Goal: Task Accomplishment & Management: Complete application form

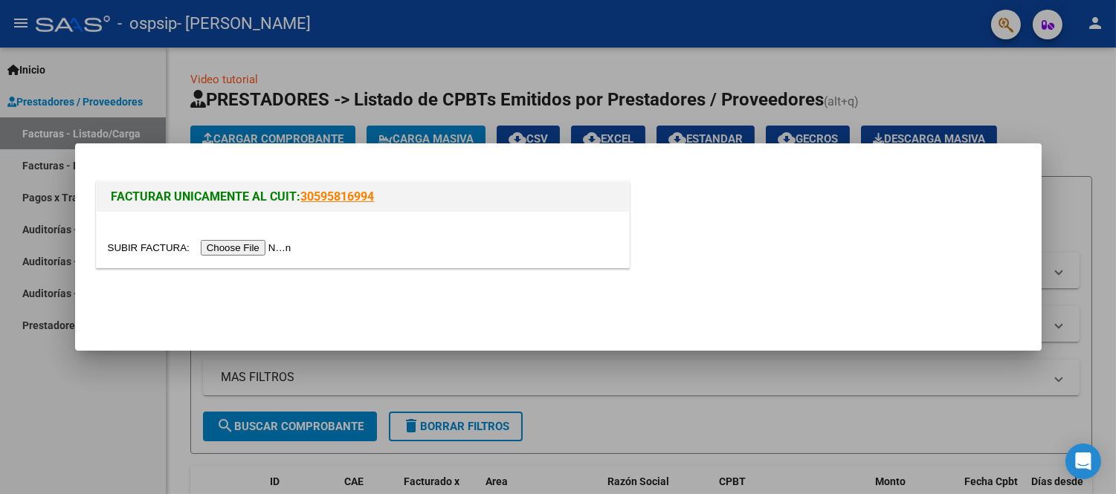
scroll to position [20560, 0]
click at [253, 254] on input "file" at bounding box center [202, 248] width 188 height 16
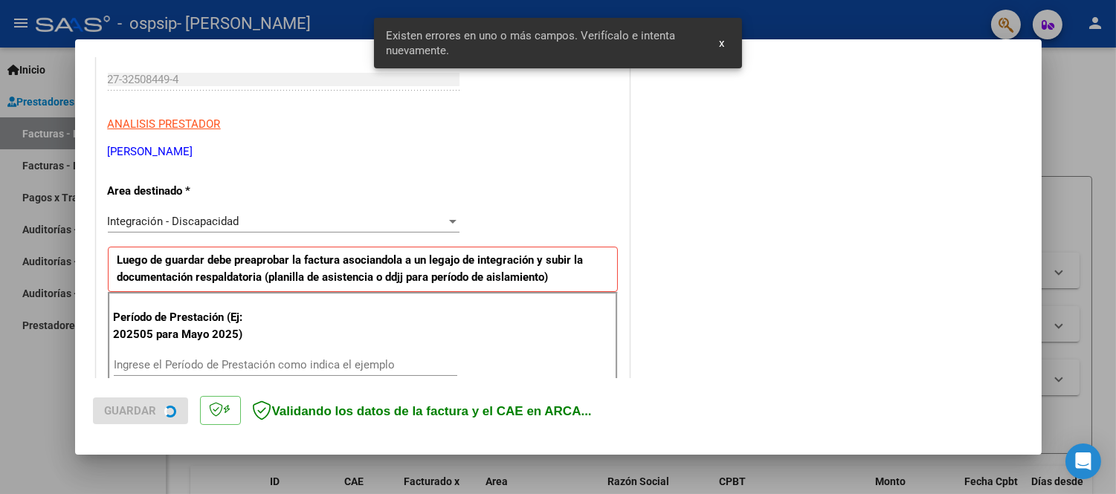
scroll to position [328, 0]
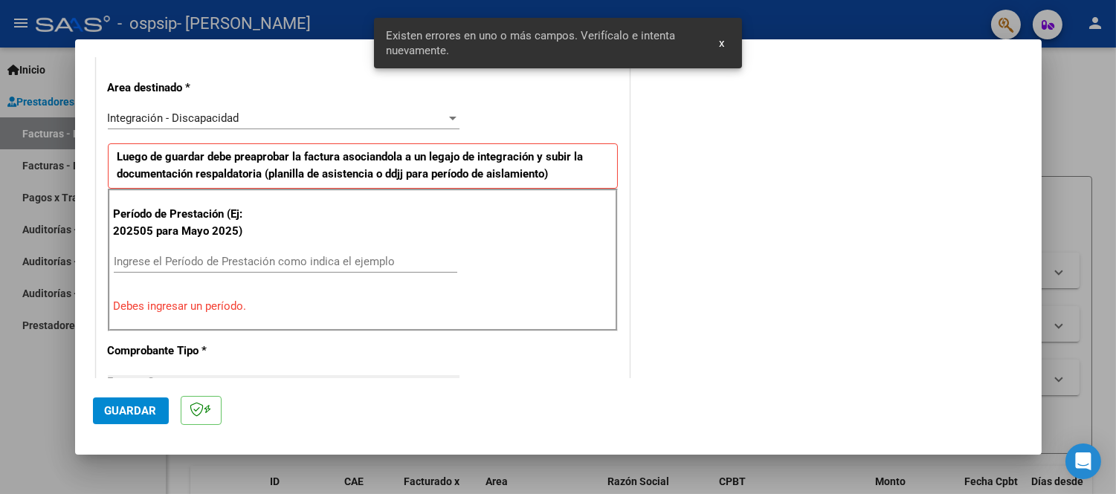
click at [166, 260] on input "Ingrese el Período de Prestación como indica el ejemplo" at bounding box center [285, 261] width 343 height 13
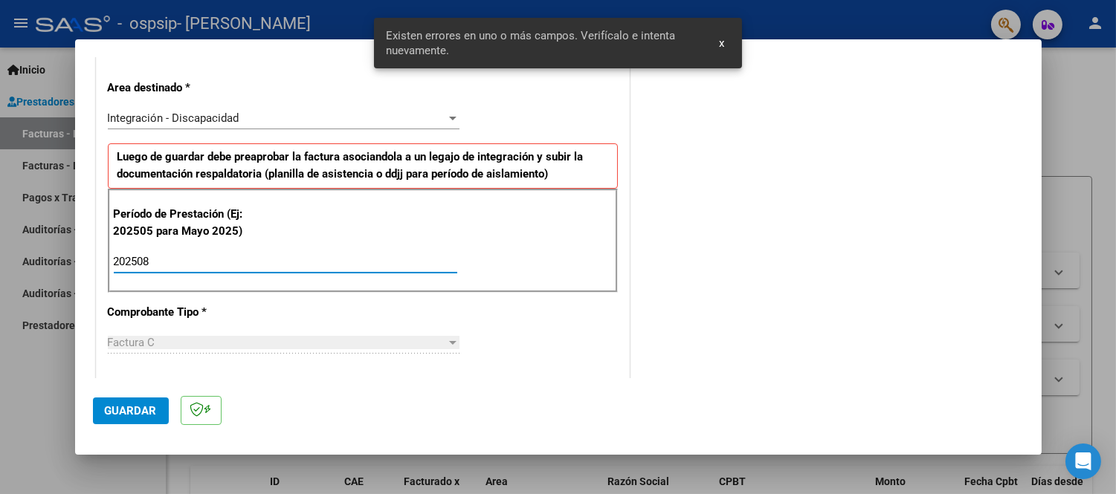
type input "202508"
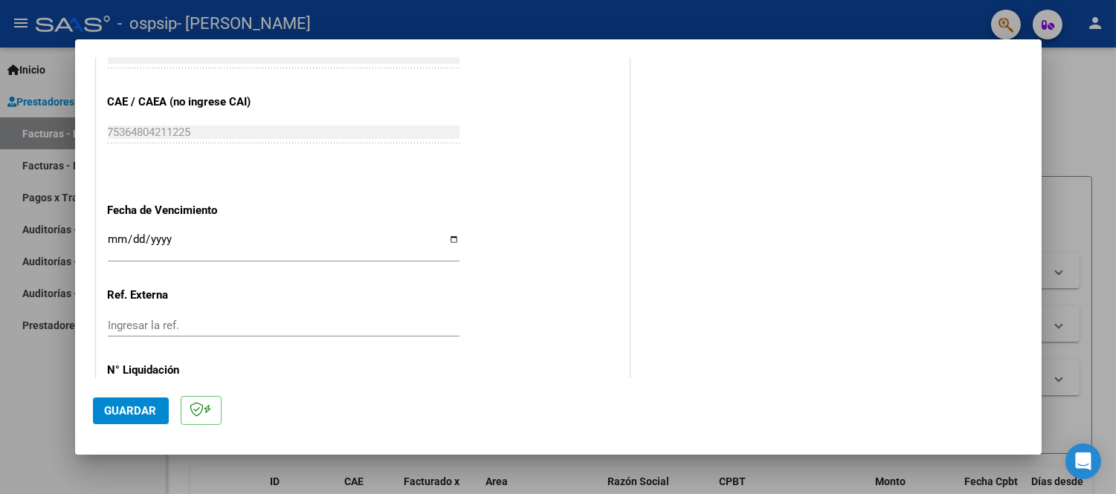
scroll to position [985, 0]
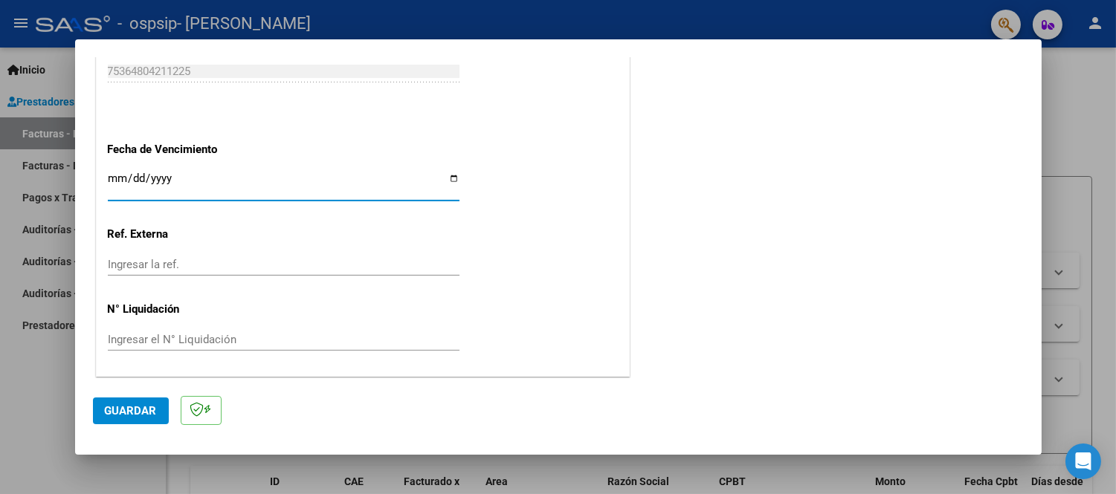
click at [187, 181] on input "Ingresar la fecha" at bounding box center [284, 184] width 352 height 24
click at [455, 182] on app-form-text-field "Fecha de Vencimiento Ingresar la fecha" at bounding box center [289, 170] width 363 height 54
click at [443, 179] on input "Ingresar la fecha" at bounding box center [284, 184] width 352 height 24
type input "[DATE]"
click at [129, 415] on span "Guardar" at bounding box center [131, 410] width 52 height 13
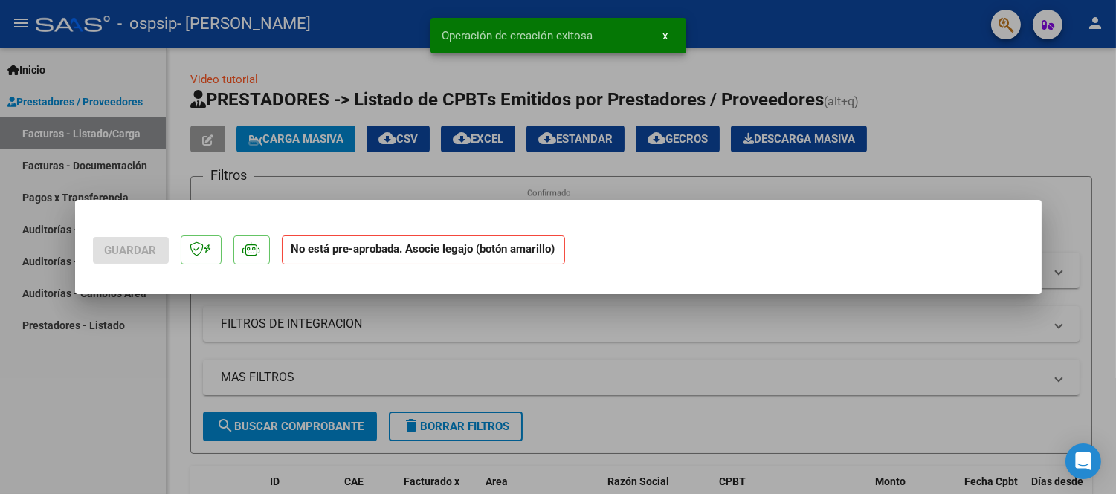
scroll to position [0, 0]
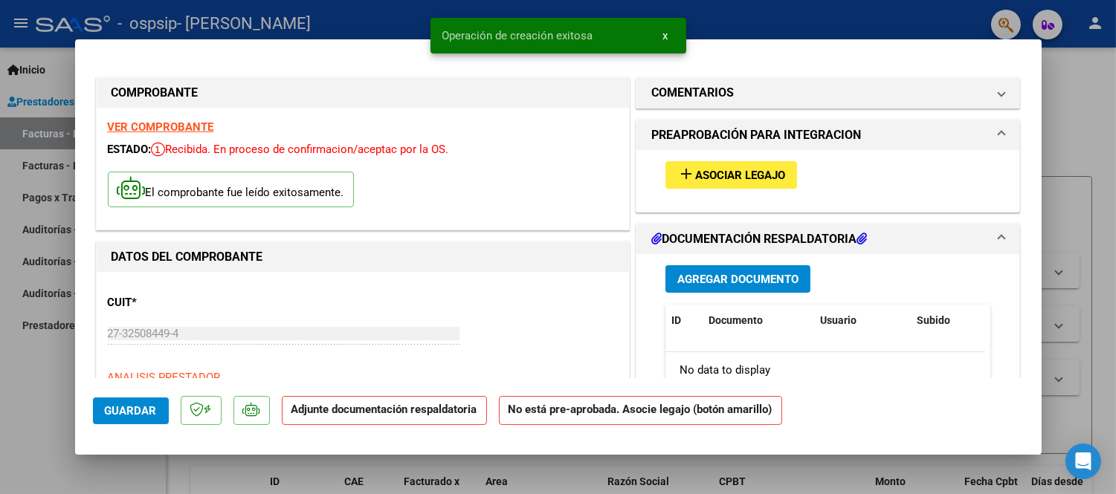
click at [679, 184] on button "add Asociar Legajo" at bounding box center [731, 174] width 132 height 27
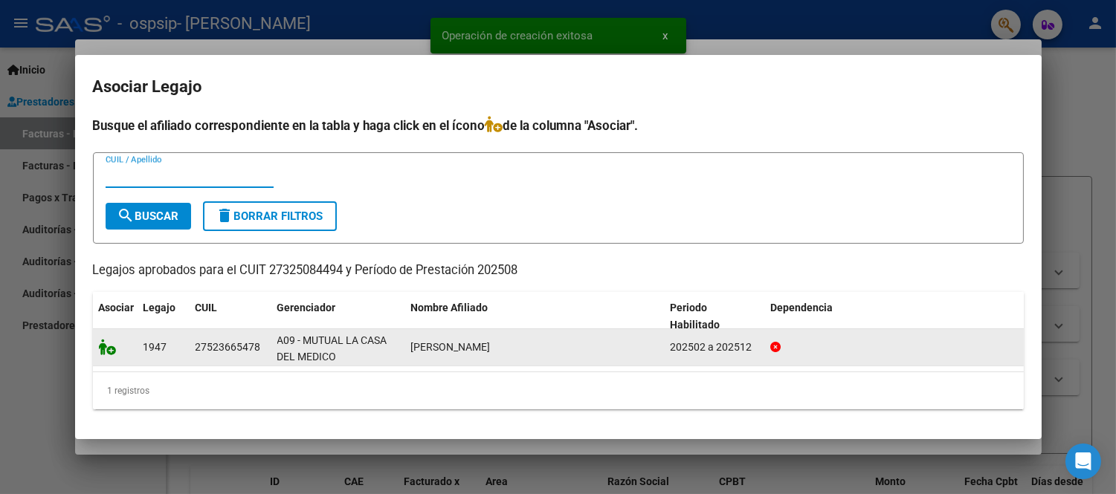
click at [109, 352] on icon at bounding box center [108, 347] width 18 height 16
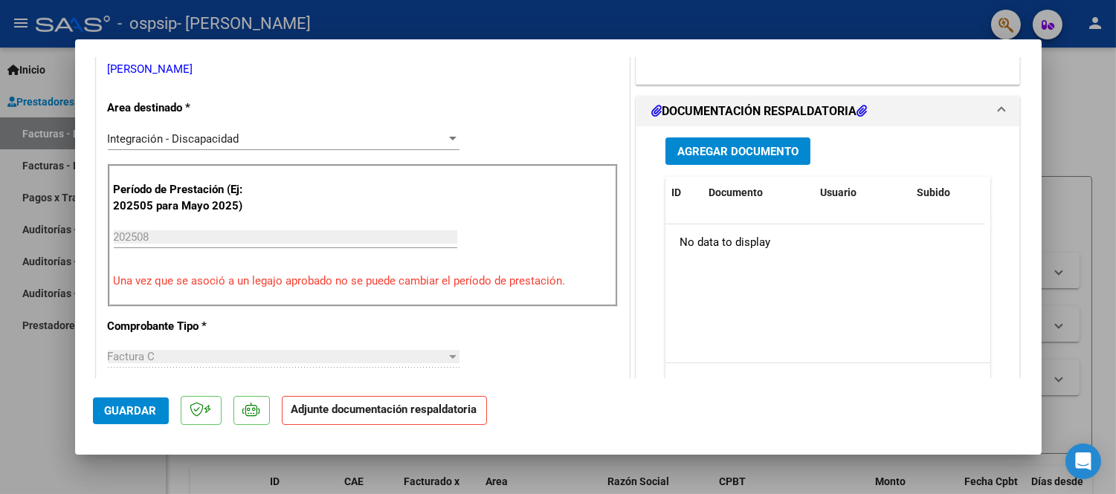
scroll to position [412, 0]
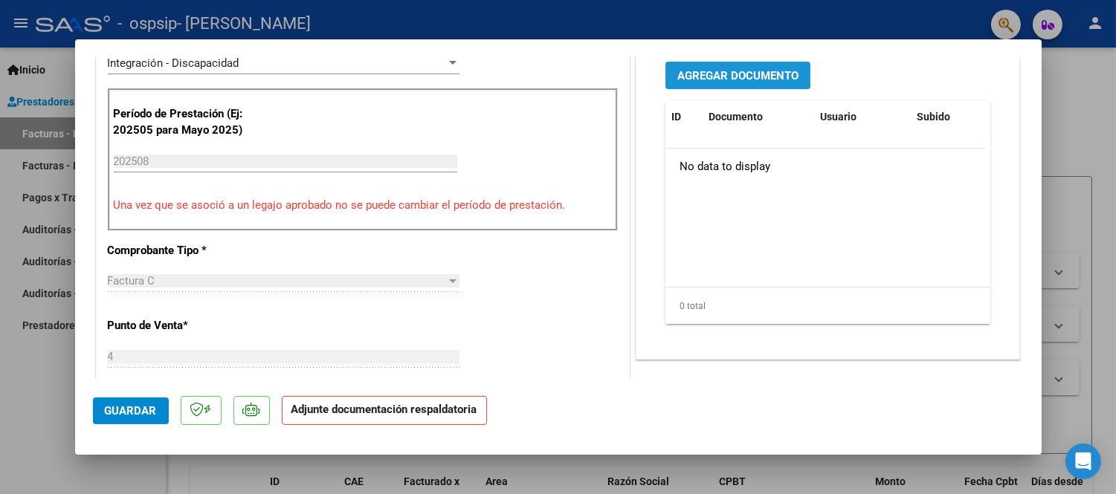
click at [747, 72] on span "Agregar Documento" at bounding box center [737, 75] width 121 height 13
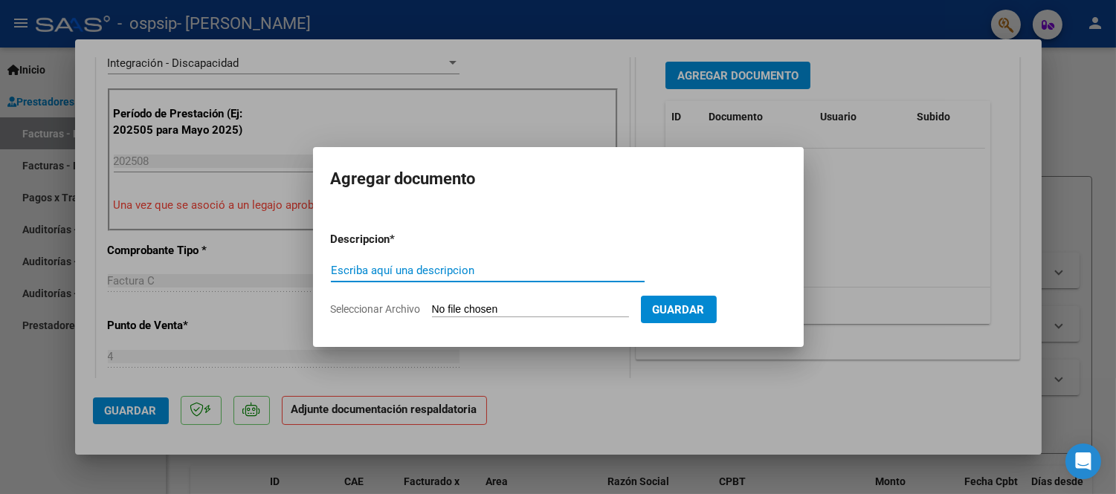
click at [470, 308] on input "Seleccionar Archivo" at bounding box center [530, 310] width 197 height 14
type input "C:\fakepath\Asist.[DATE] - [PERSON_NAME].pdf"
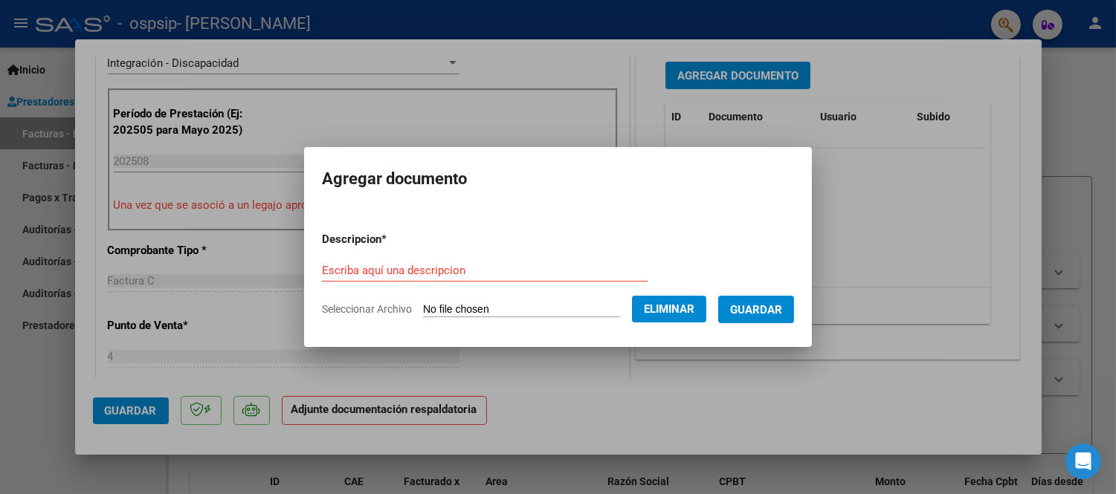
click at [485, 265] on input "Escriba aquí una descripcion" at bounding box center [485, 270] width 326 height 13
type input "Asistencia agosto 2025"
click at [774, 314] on span "Guardar" at bounding box center [756, 309] width 52 height 13
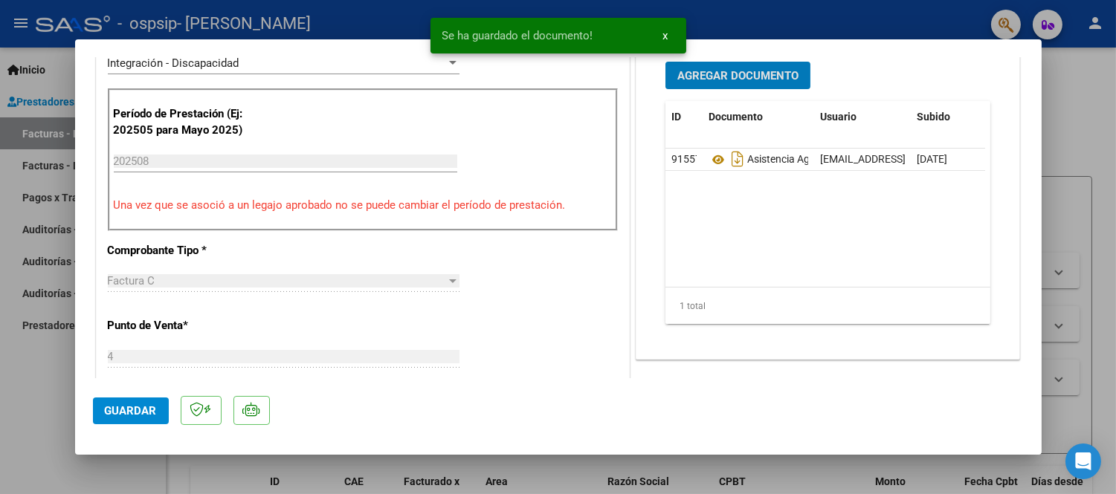
click at [711, 71] on span "Agregar Documento" at bounding box center [737, 75] width 121 height 13
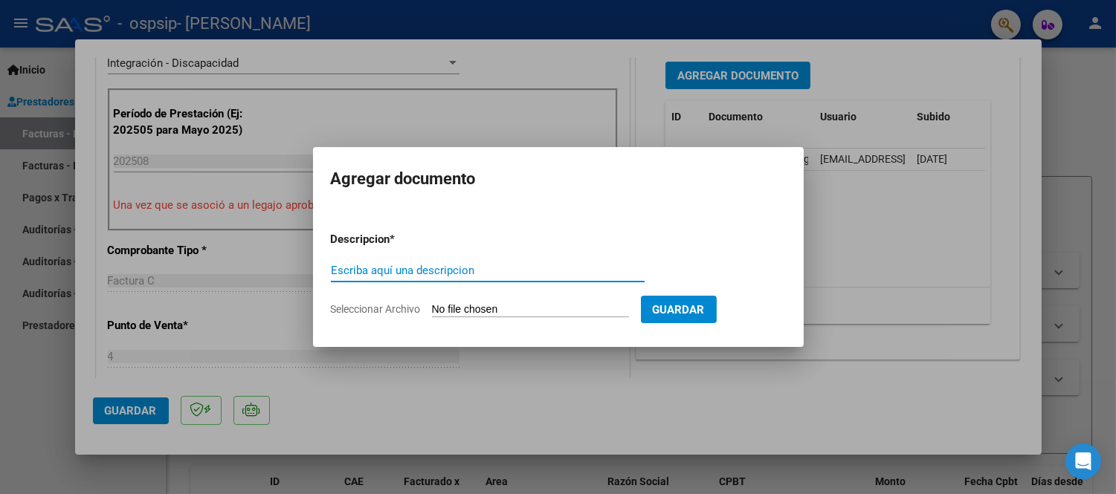
click at [442, 312] on input "Seleccionar Archivo" at bounding box center [530, 310] width 197 height 14
type input "C:\fakepath\Autorización 2025.pdf"
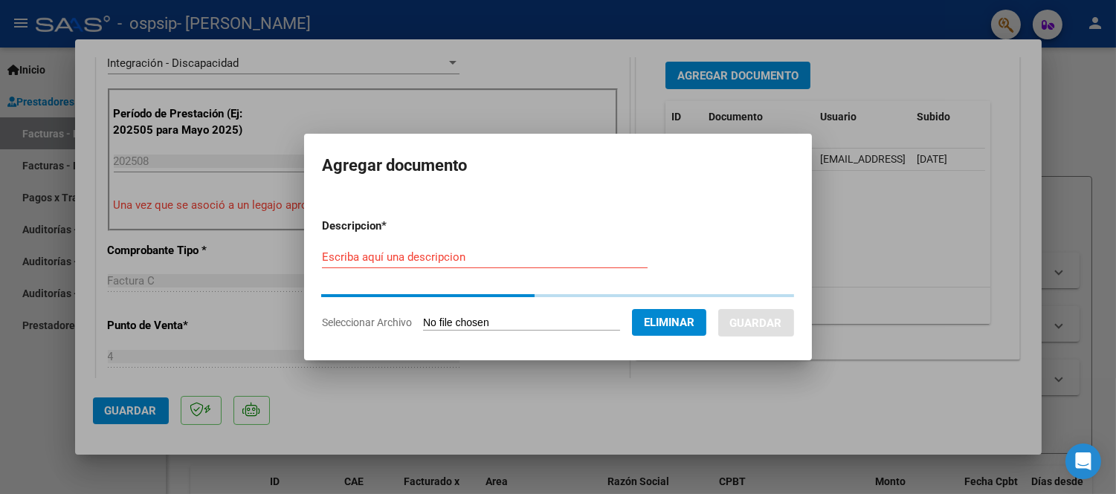
click at [381, 253] on input "Escriba aquí una descripcion" at bounding box center [485, 256] width 326 height 13
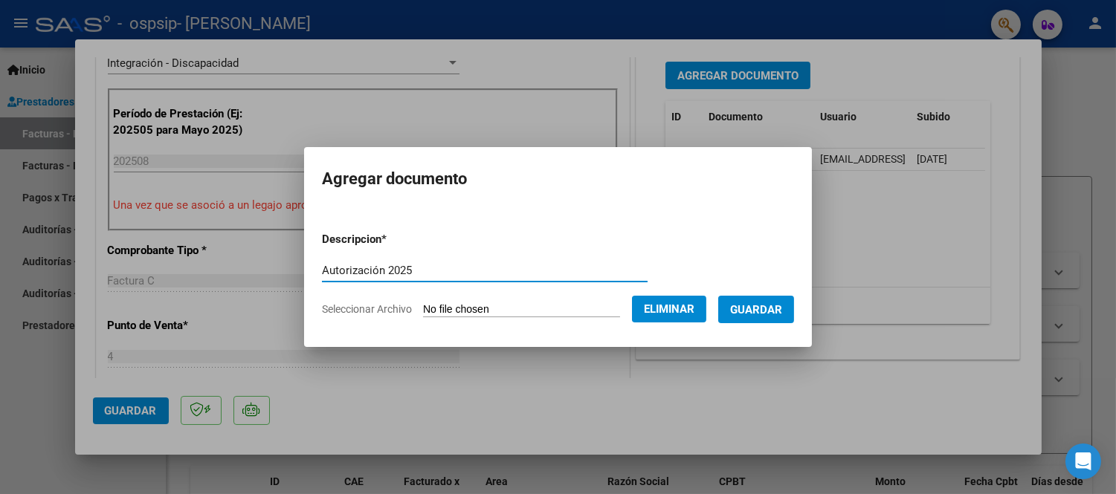
type input "Autorización 2025"
click at [752, 305] on span "Guardar" at bounding box center [756, 309] width 52 height 13
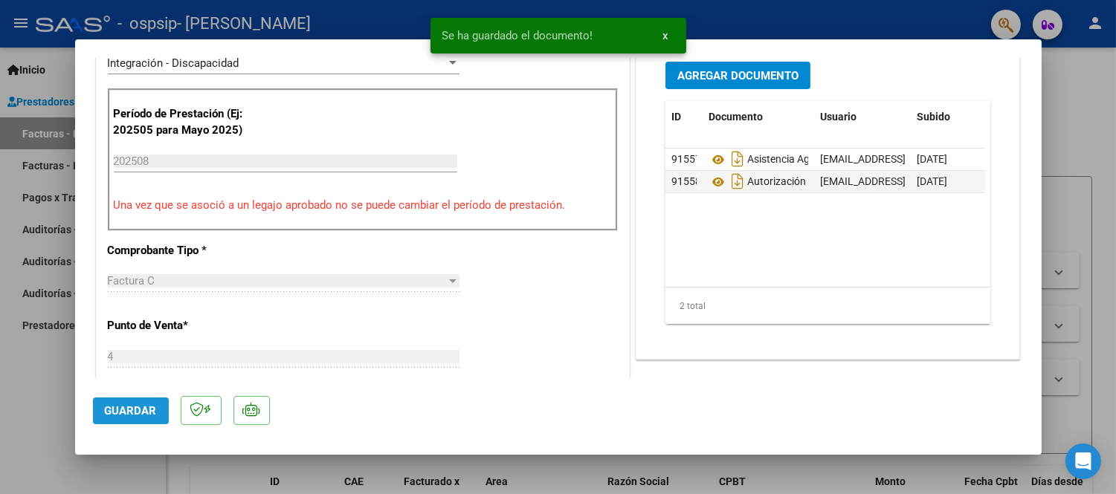
click at [107, 418] on button "Guardar" at bounding box center [131, 411] width 76 height 27
